Goal: Submit feedback/report problem

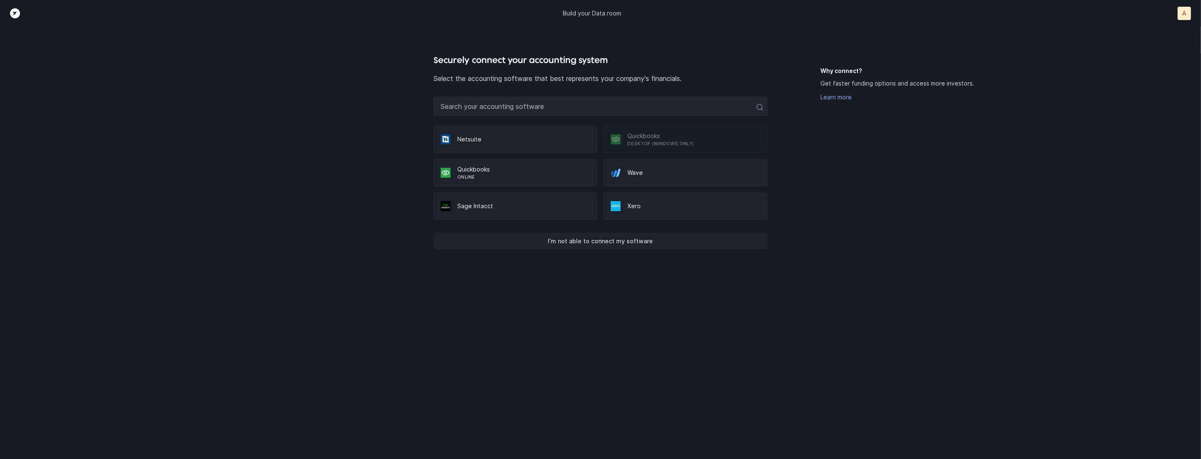
click at [652, 233] on button "I’m not able to connect my software" at bounding box center [600, 241] width 333 height 17
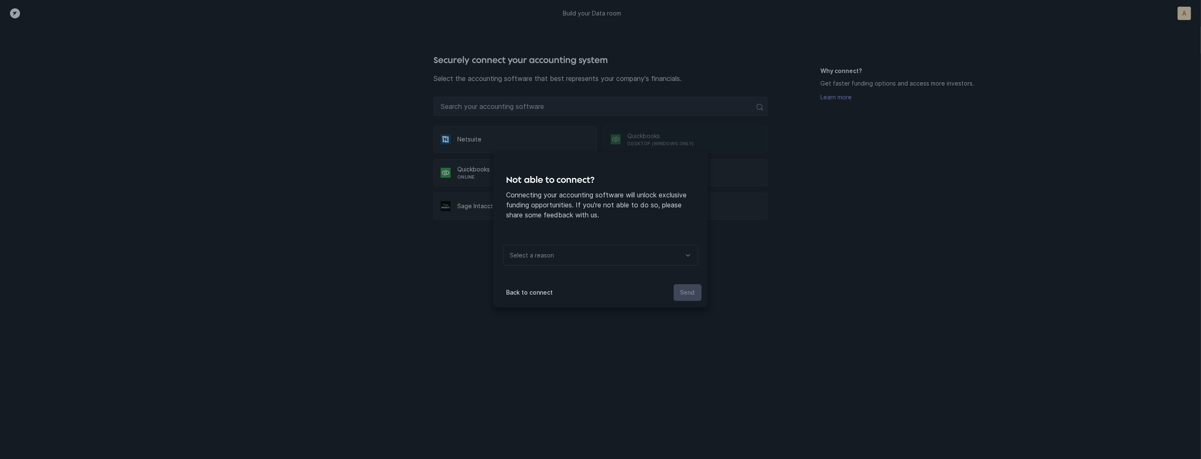
click at [612, 252] on div "Select a reason" at bounding box center [600, 255] width 195 height 21
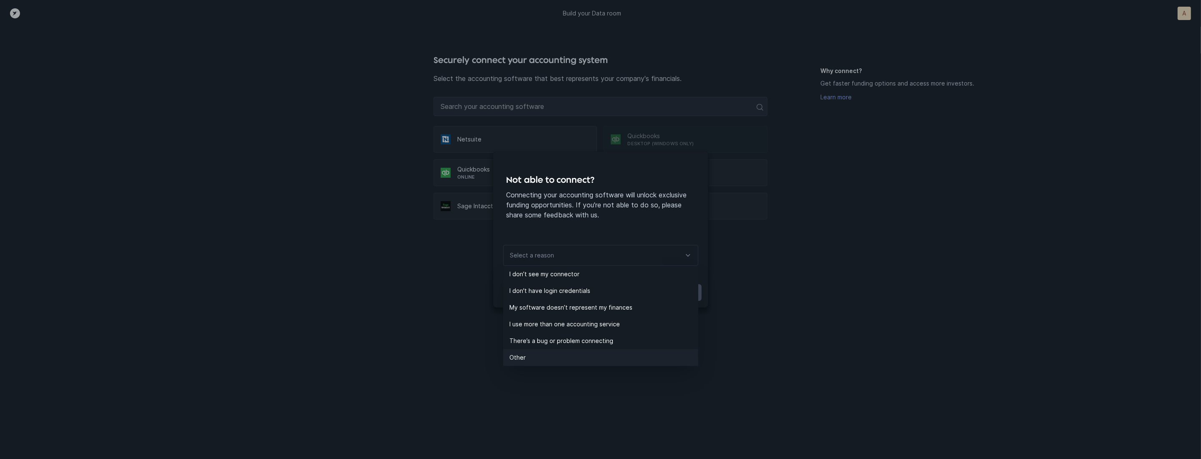
click at [556, 355] on p "Other" at bounding box center [604, 357] width 188 height 10
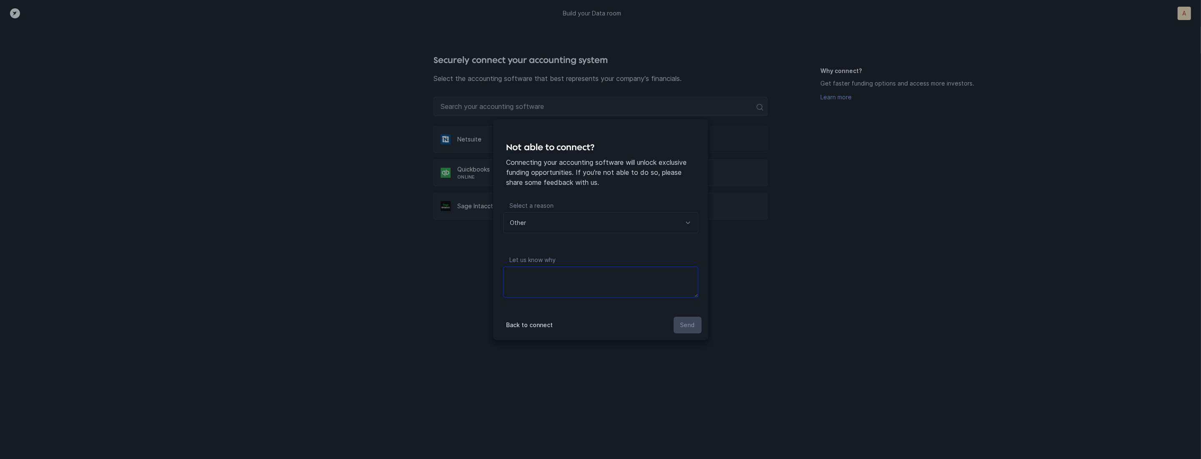
click at [579, 286] on textarea at bounding box center [600, 281] width 195 height 31
type textarea "files"
click at [686, 329] on button "Send" at bounding box center [688, 324] width 28 height 17
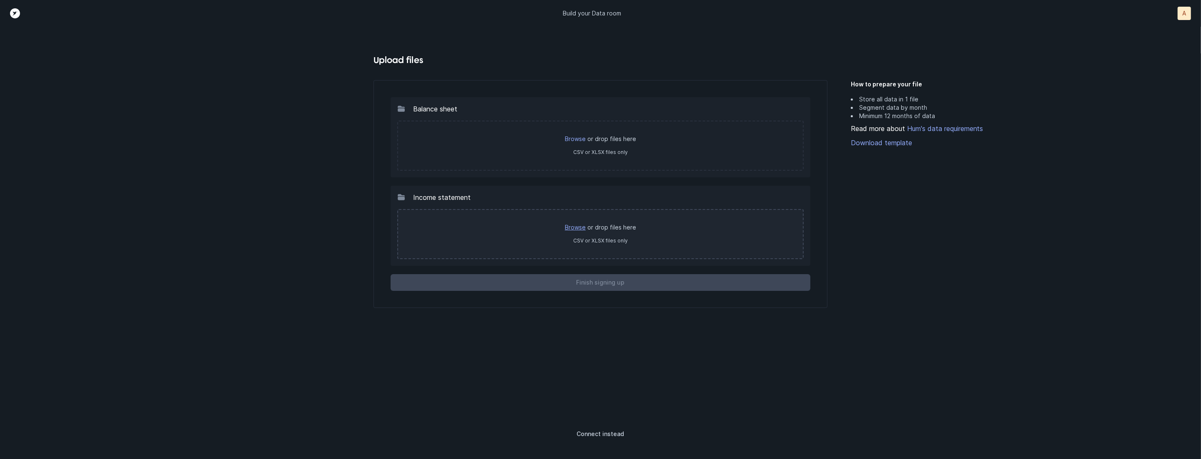
click at [576, 227] on link "Browse" at bounding box center [575, 226] width 21 height 7
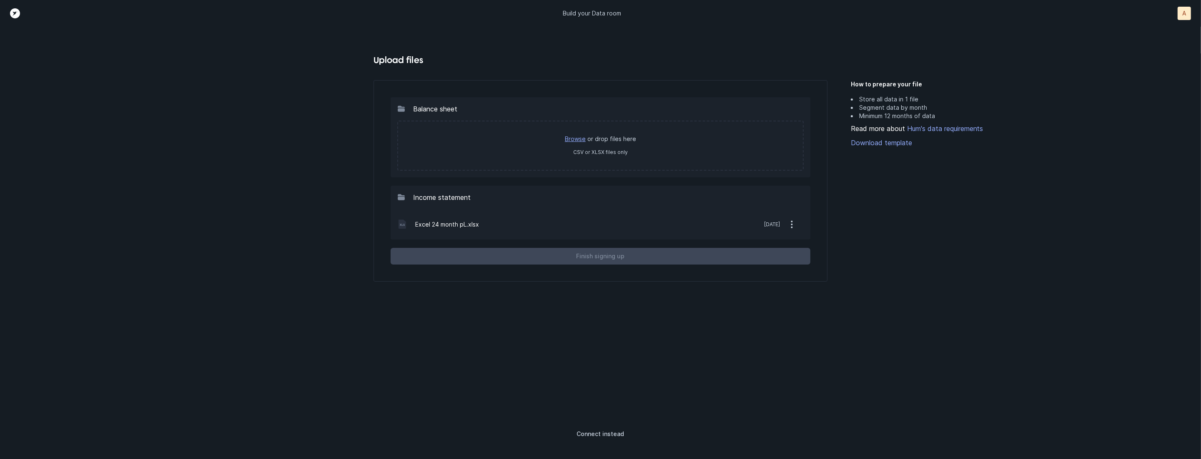
click at [578, 139] on link "Browse" at bounding box center [575, 138] width 21 height 7
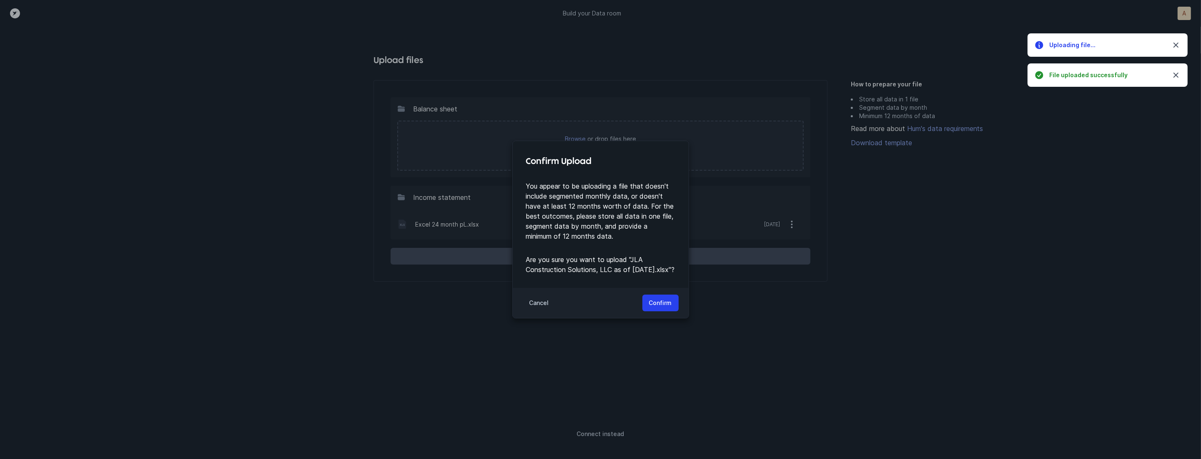
click at [676, 318] on div "Cancel Confirm" at bounding box center [601, 303] width 176 height 30
click at [669, 311] on button "Confirm" at bounding box center [660, 302] width 36 height 17
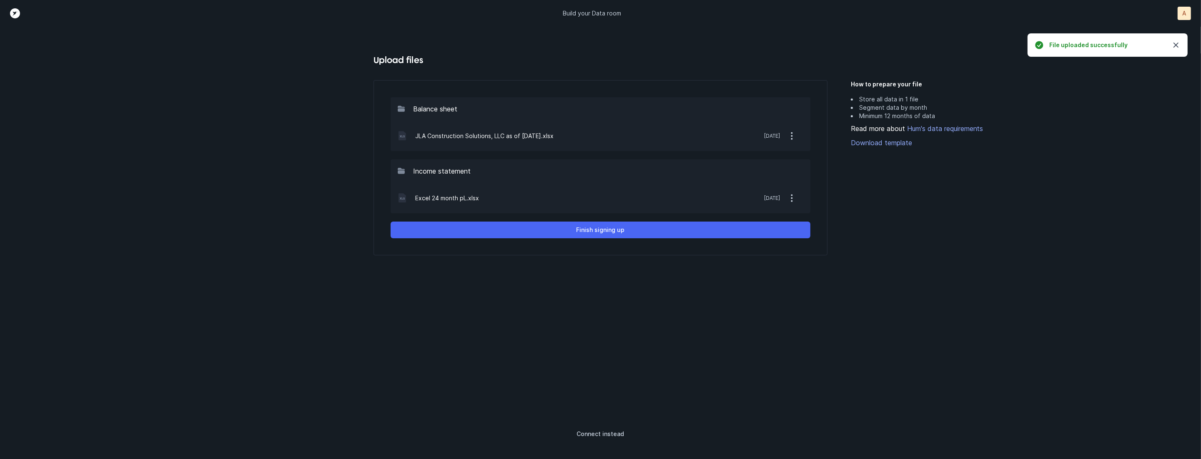
click at [634, 237] on button "Finish signing up" at bounding box center [600, 229] width 419 height 17
